Goal: Navigation & Orientation: Find specific page/section

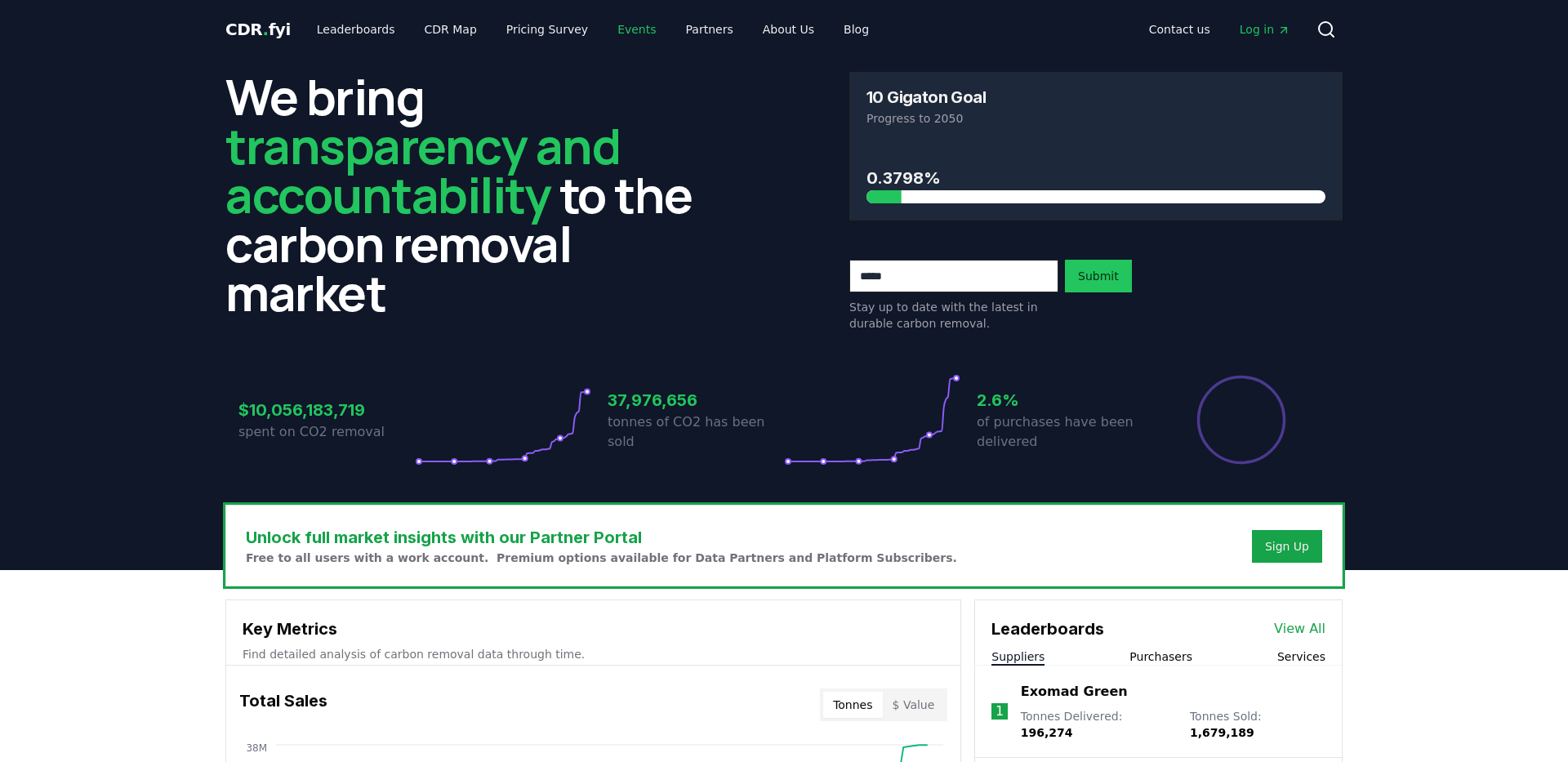
click at [619, 21] on link "Events" at bounding box center [637, 30] width 65 height 30
click at [688, 28] on link "Partners" at bounding box center [709, 30] width 73 height 30
click at [434, 31] on link "CDR Map" at bounding box center [451, 30] width 79 height 30
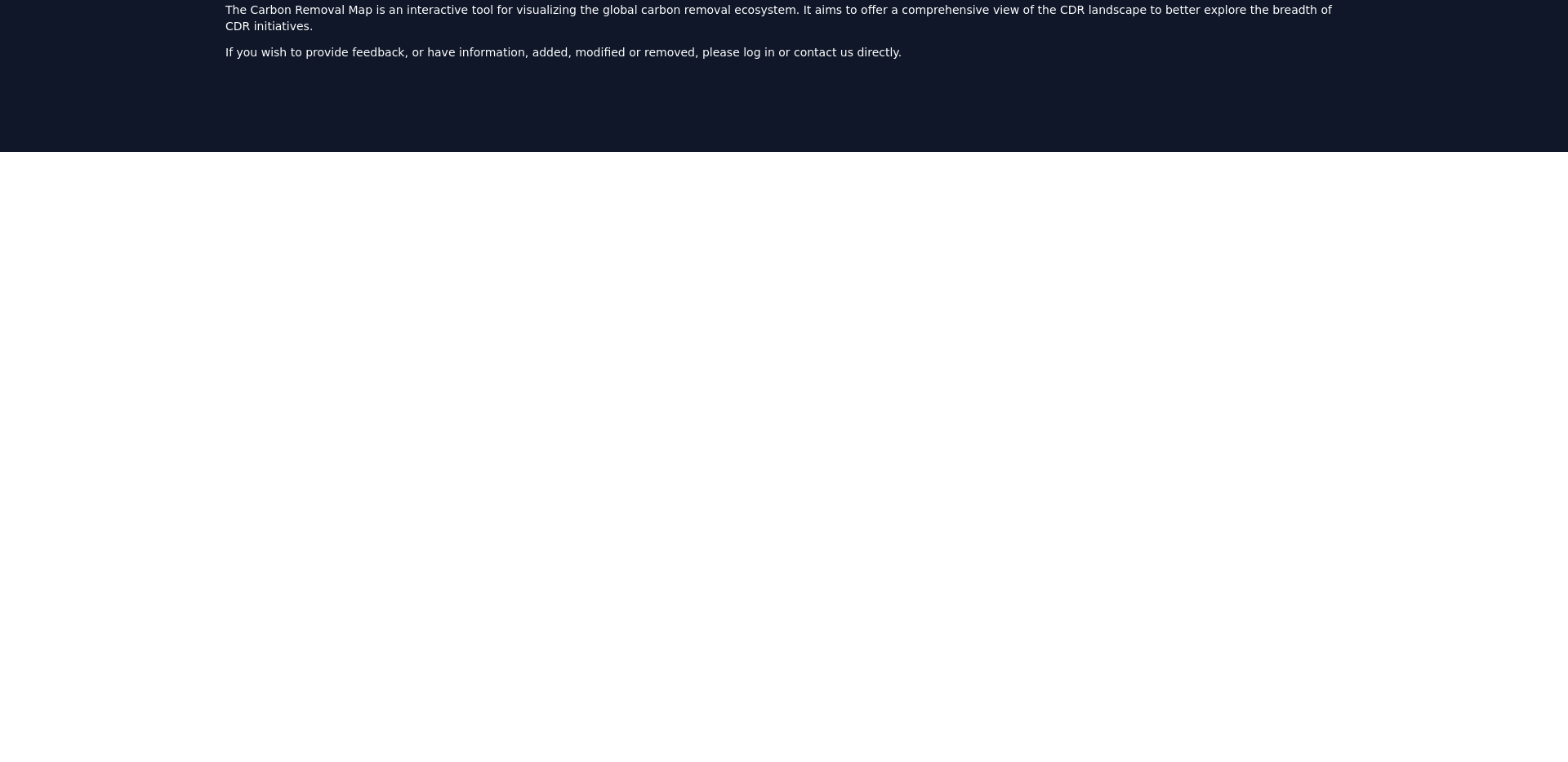
scroll to position [88, 0]
